Goal: Information Seeking & Learning: Learn about a topic

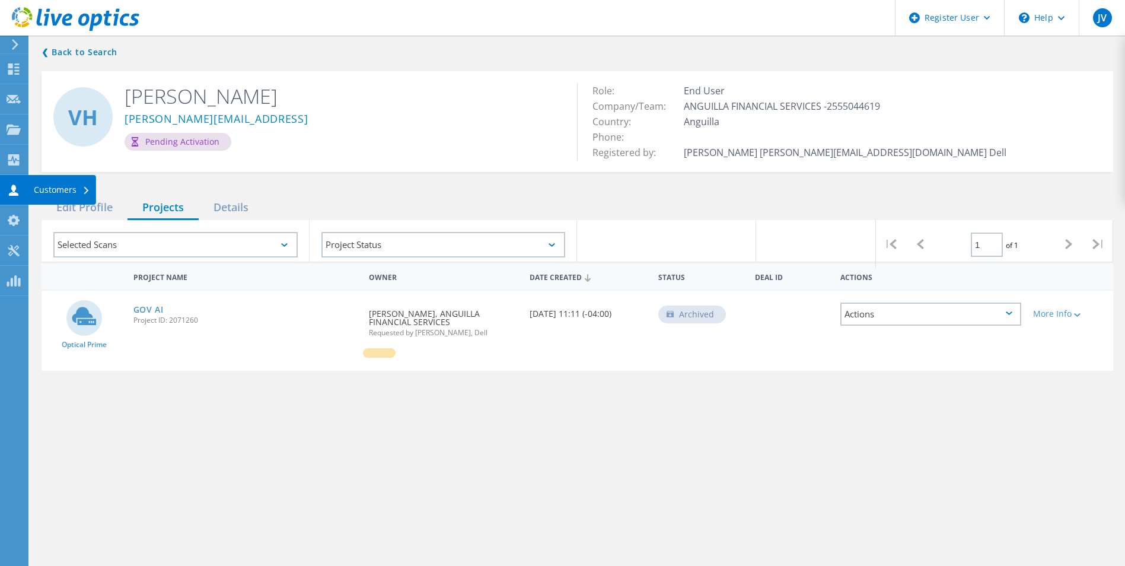
click at [19, 190] on icon at bounding box center [14, 190] width 14 height 11
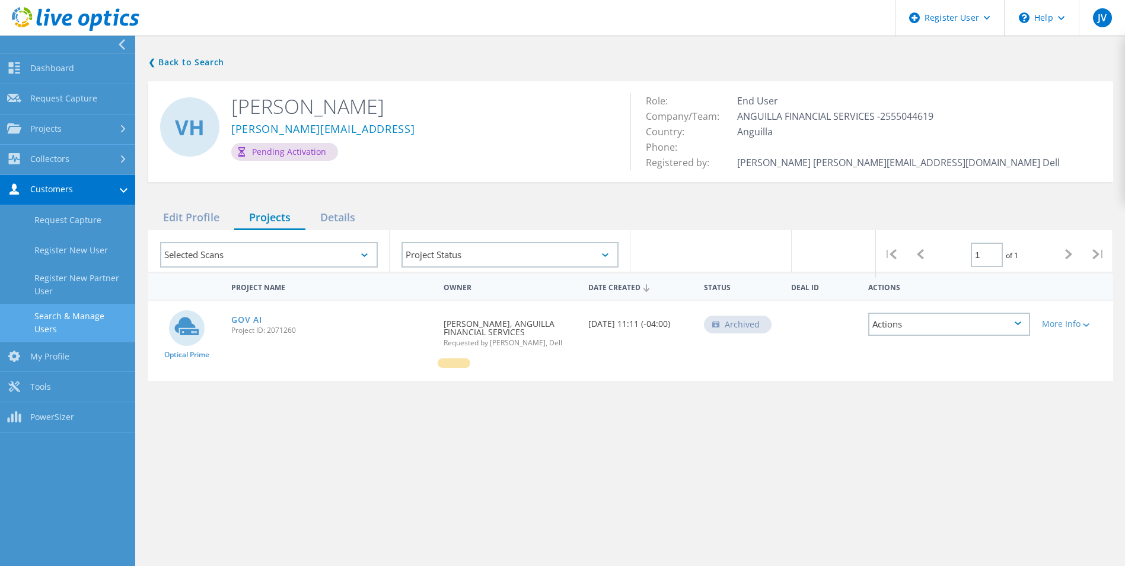
click at [60, 314] on link "Search & Manage Users" at bounding box center [67, 323] width 135 height 38
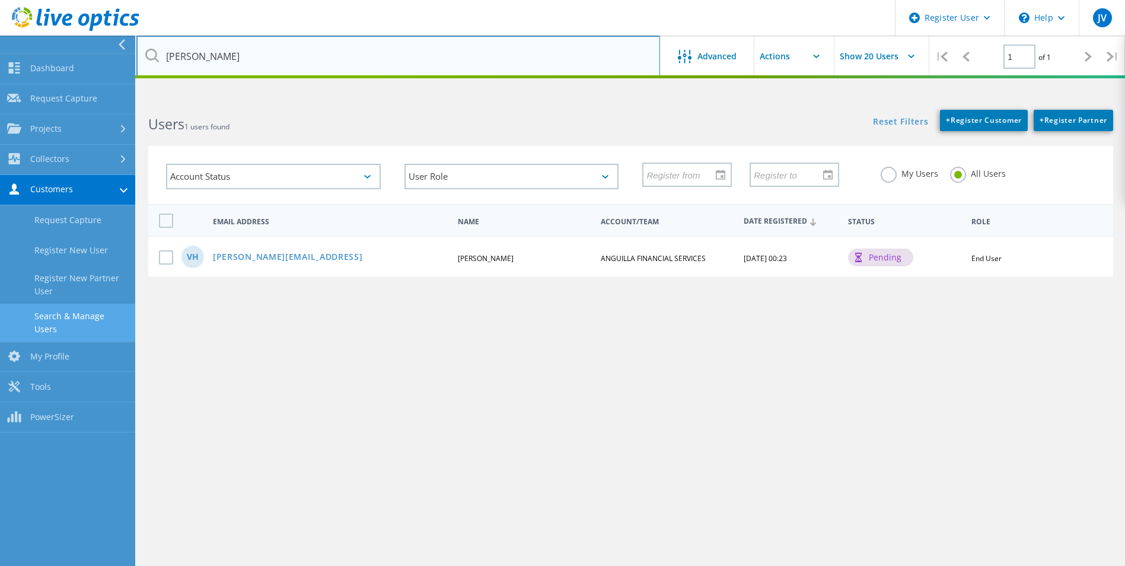
drag, startPoint x: 243, startPoint y: 61, endPoint x: 134, endPoint y: 52, distance: 108.9
click at [134, 98] on div "Register User \n Help Explore Helpful Articles Contact Support JV Dell User Jul…" at bounding box center [562, 354] width 1125 height 513
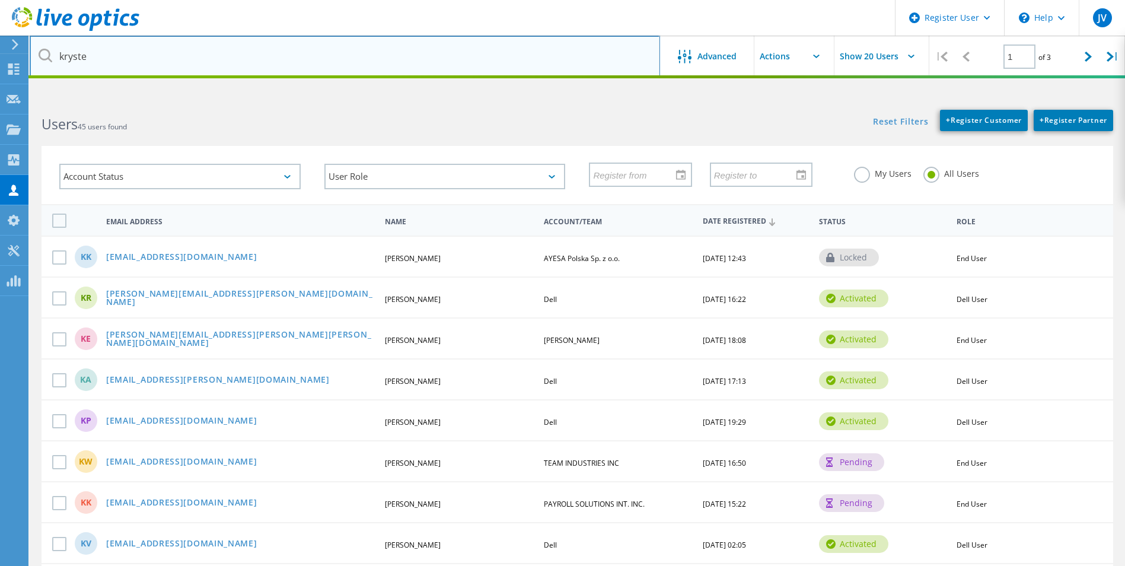
type input "kryste"
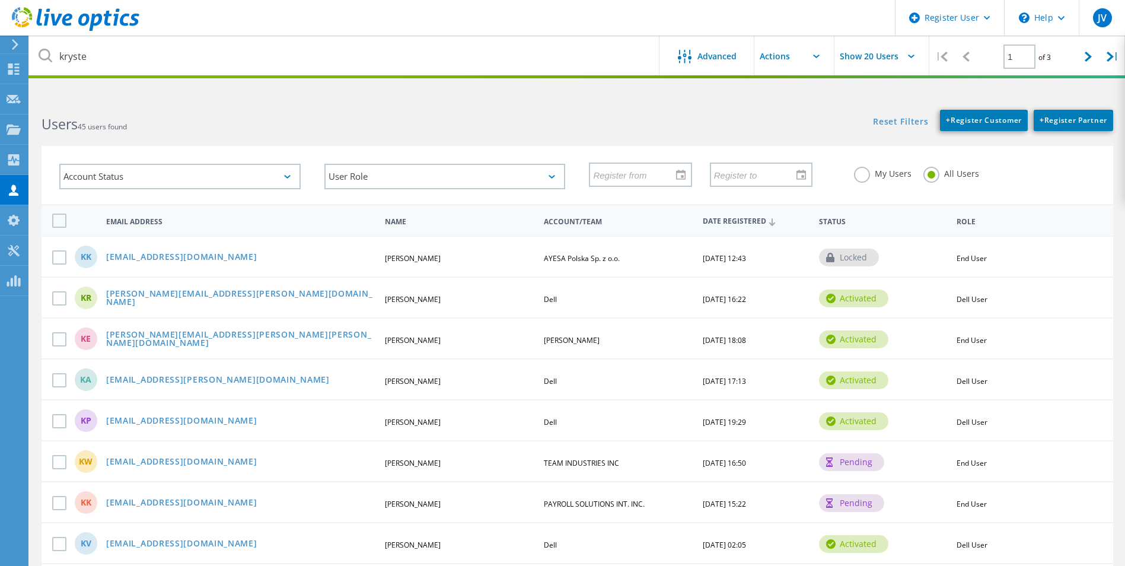
click at [882, 173] on label "My Users" at bounding box center [883, 172] width 58 height 11
click at [0, 0] on input "My Users" at bounding box center [0, 0] width 0 height 0
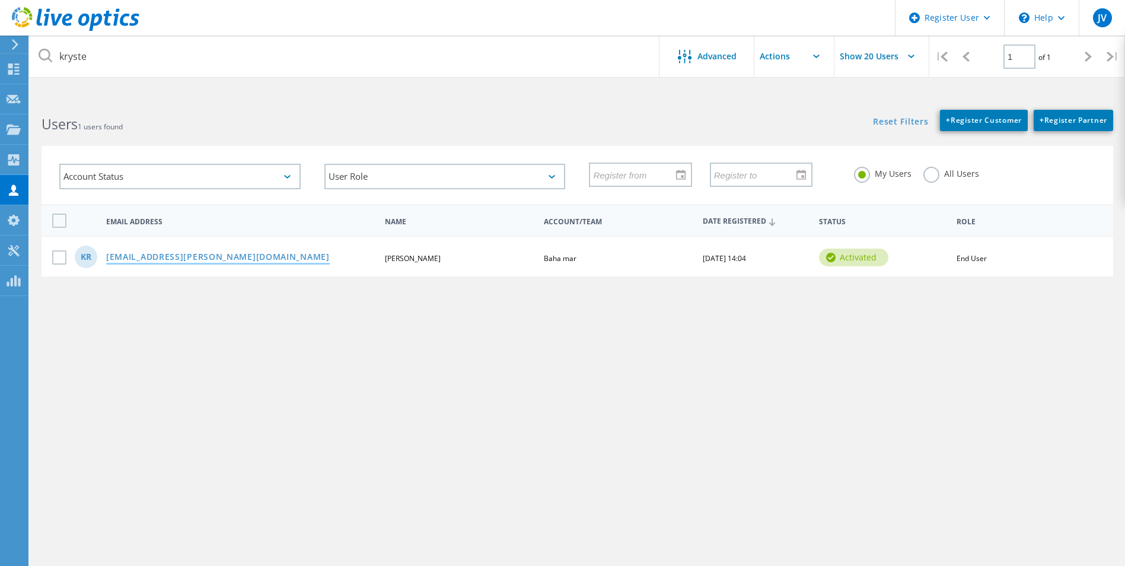
click at [145, 258] on link "[EMAIL_ADDRESS][PERSON_NAME][DOMAIN_NAME]" at bounding box center [218, 258] width 224 height 10
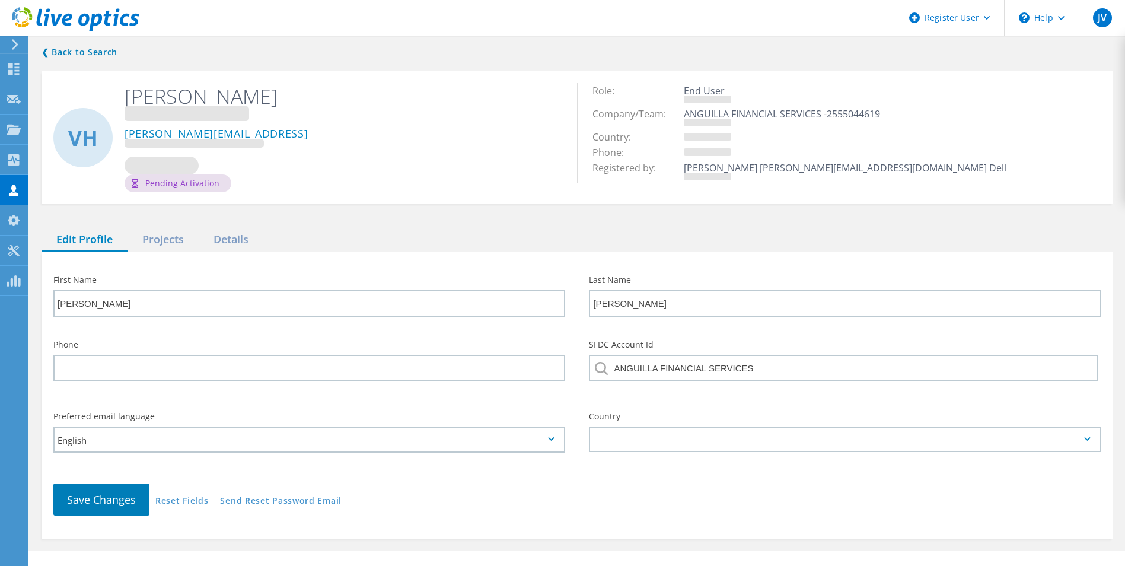
type input "Krysten"
type input "Rolle"
type input "Baha mar"
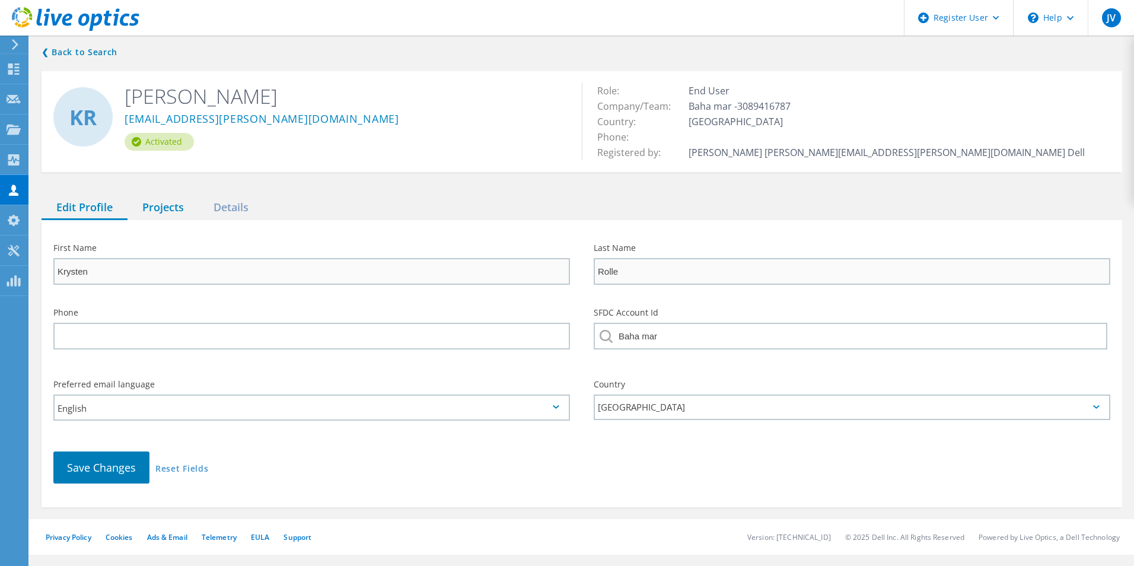
click at [151, 200] on div "Projects" at bounding box center [163, 208] width 71 height 24
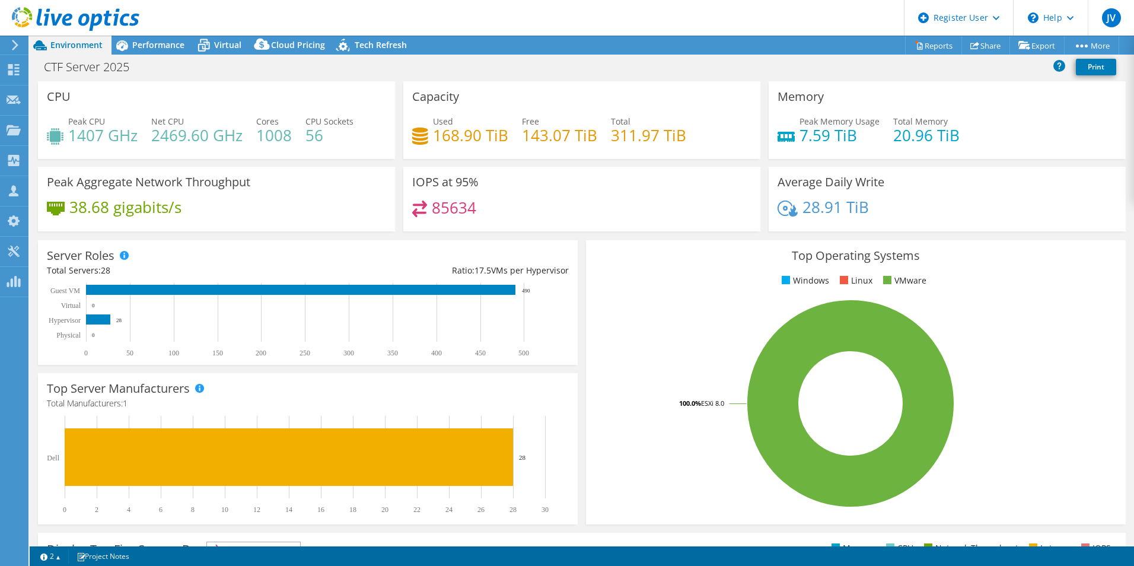
select select "USD"
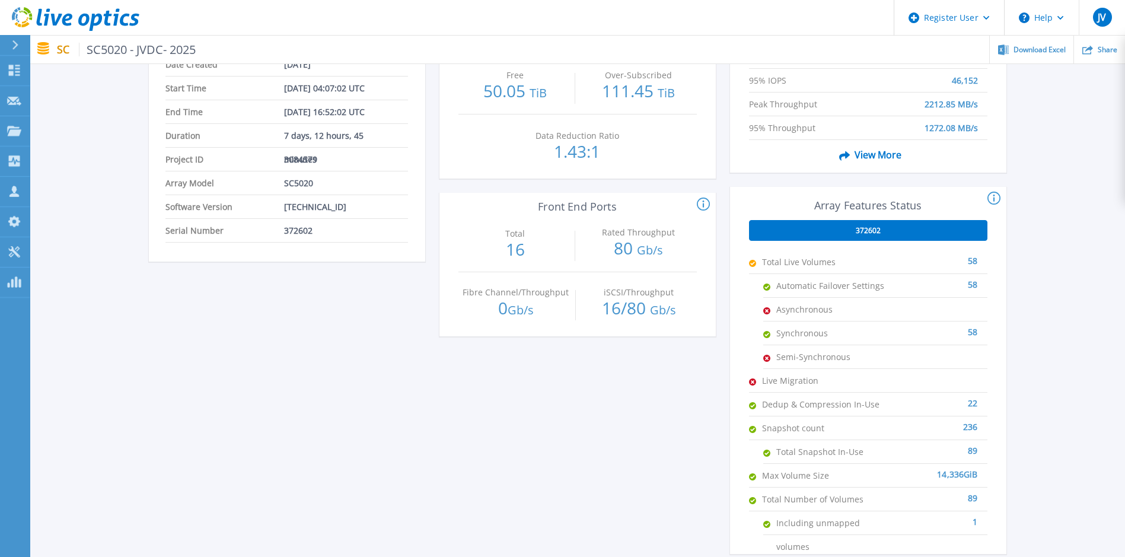
scroll to position [237, 0]
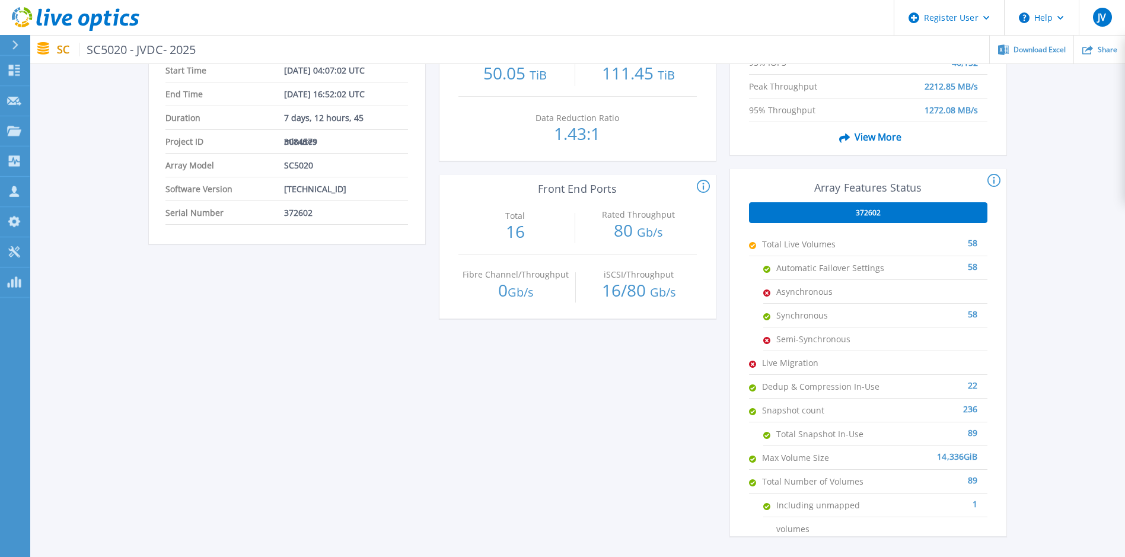
click at [884, 213] on div "372602" at bounding box center [868, 212] width 239 height 21
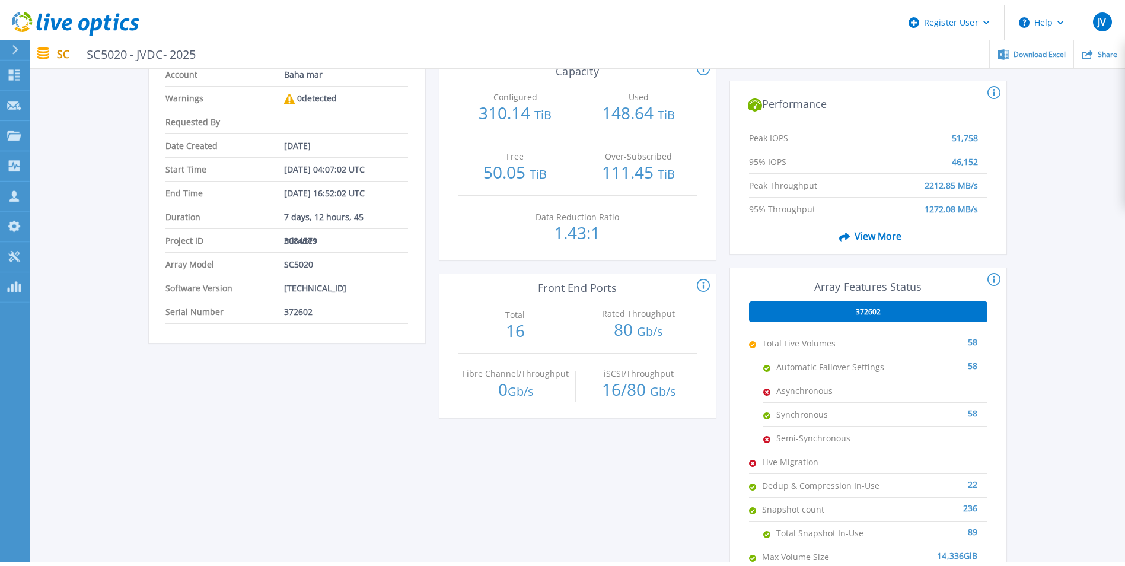
scroll to position [0, 0]
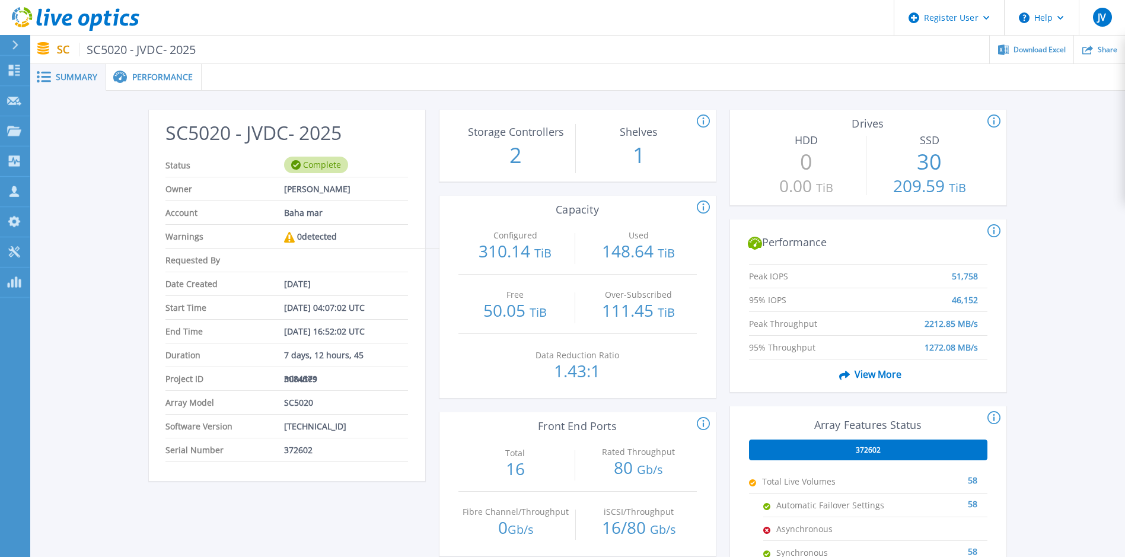
click at [180, 78] on span "Performance" at bounding box center [162, 77] width 61 height 8
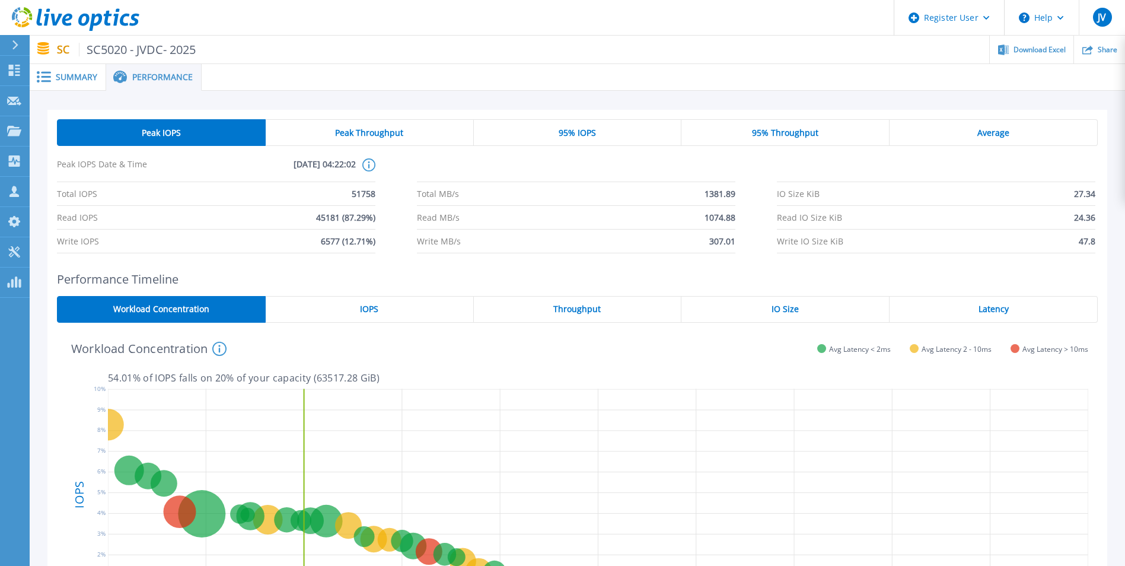
click at [363, 304] on span "IOPS" at bounding box center [369, 308] width 18 height 9
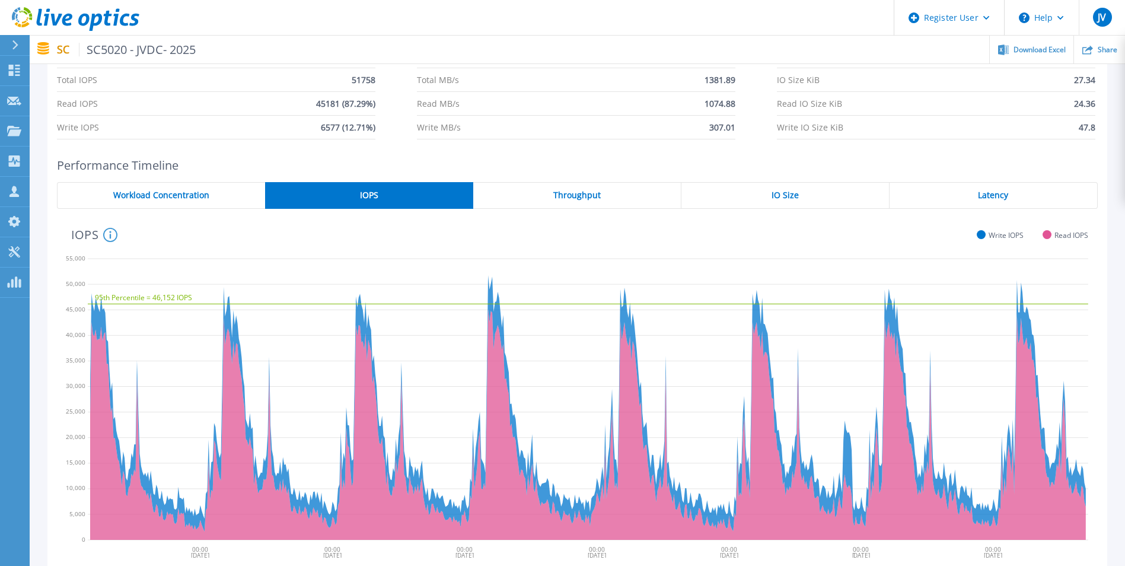
scroll to position [119, 0]
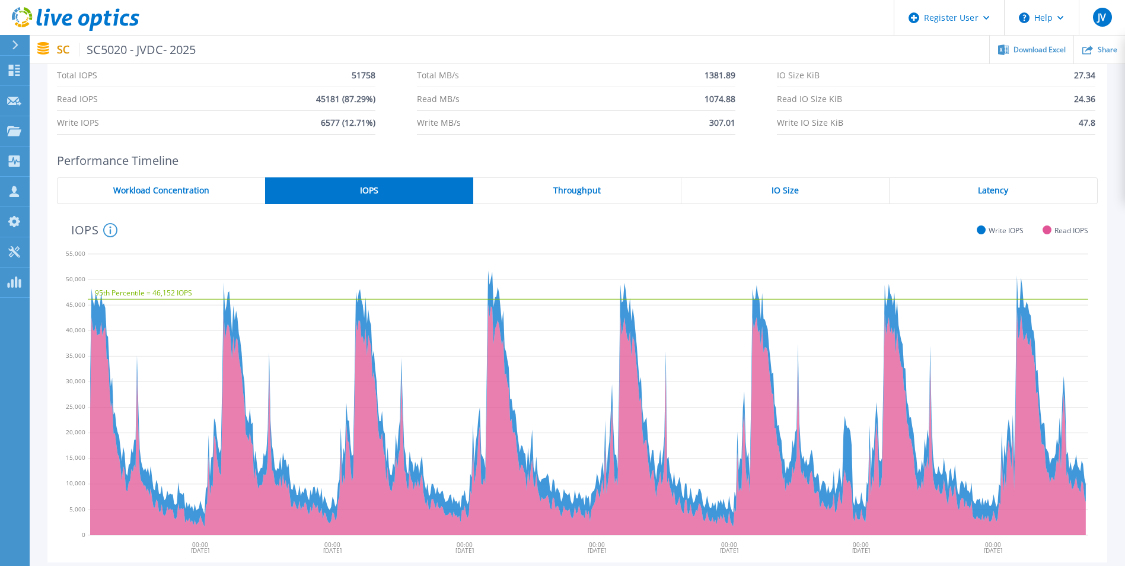
click at [573, 186] on span "Throughput" at bounding box center [577, 190] width 47 height 9
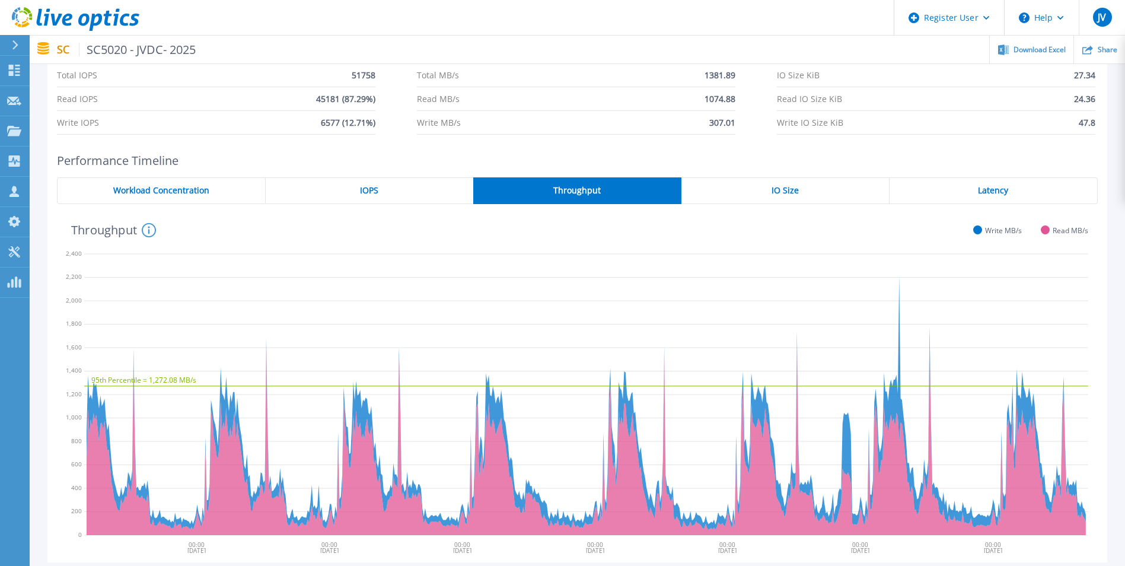
click at [804, 190] on div "IO Size" at bounding box center [786, 190] width 208 height 27
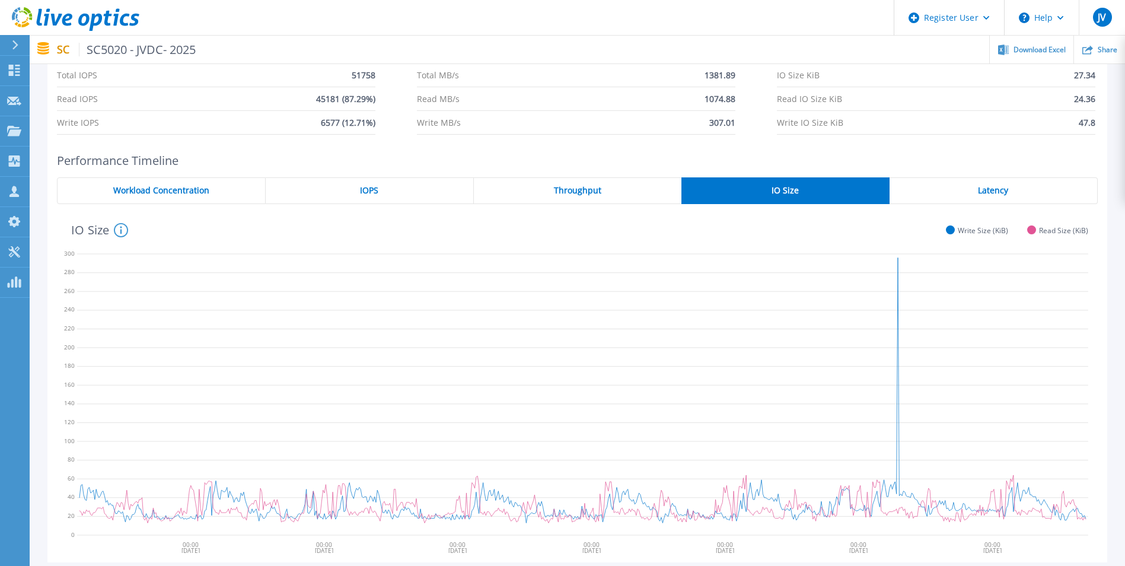
click at [955, 192] on div "Latency" at bounding box center [994, 190] width 208 height 27
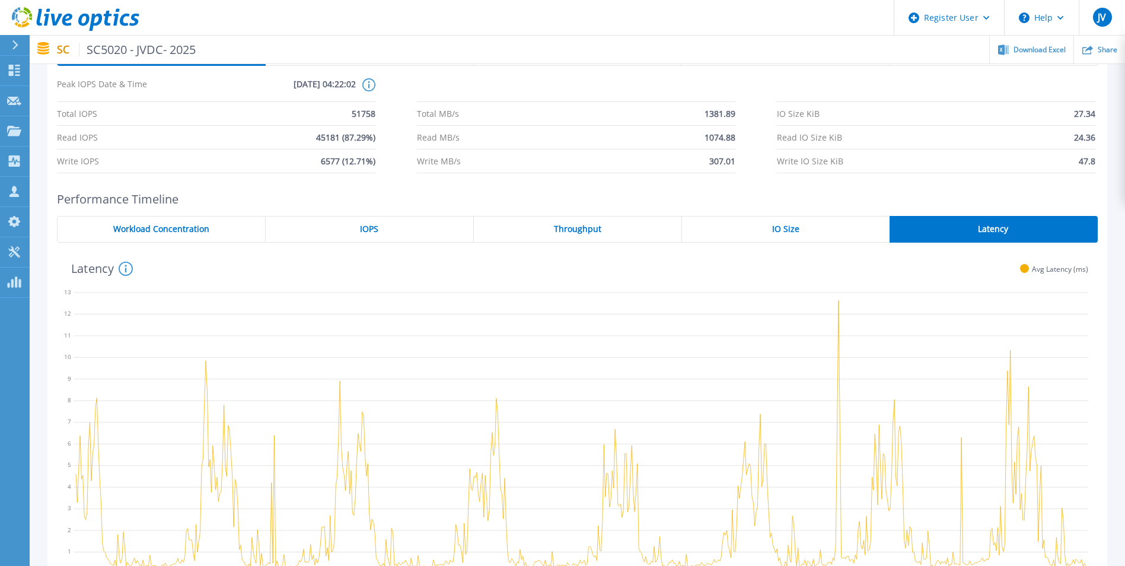
scroll to position [0, 0]
